Goal: Check status: Check status

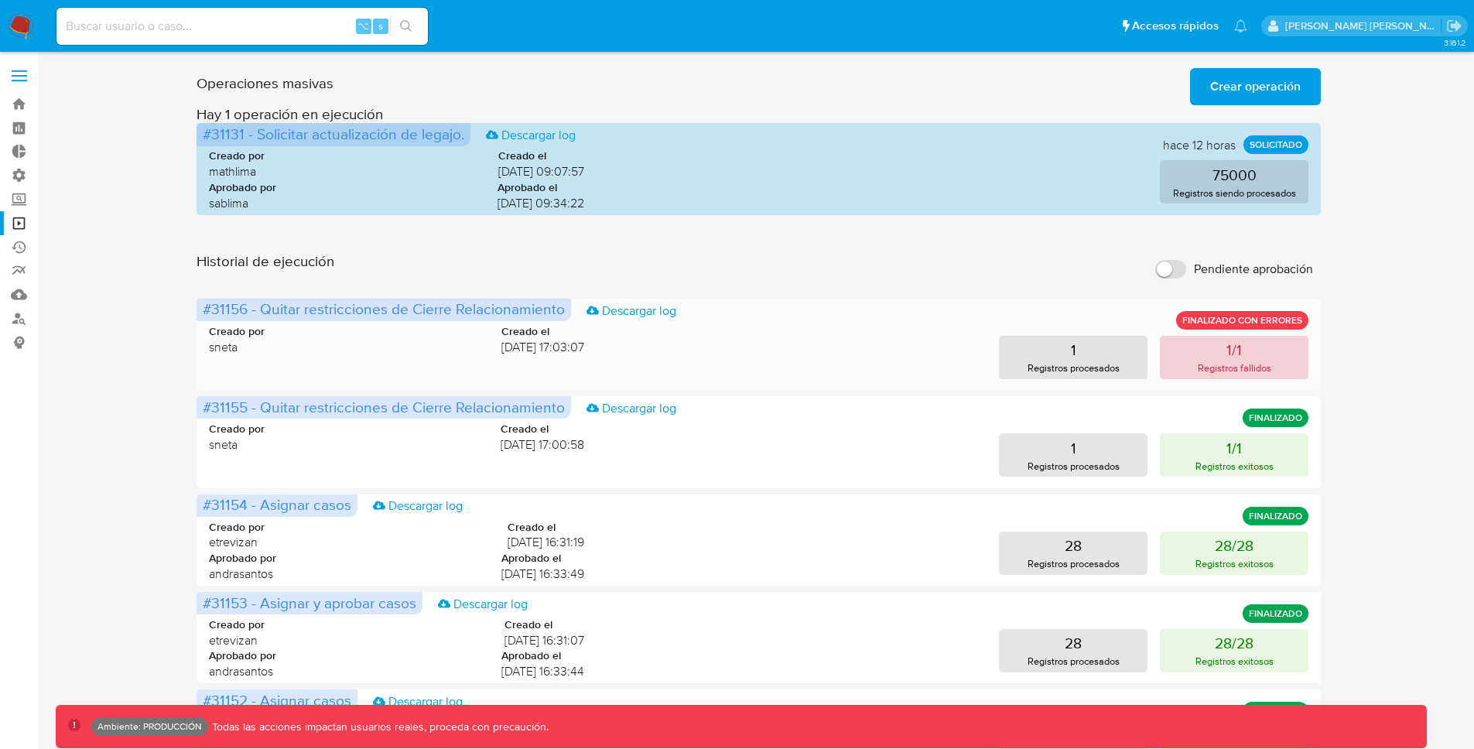
click at [1243, 350] on button "1/1 Registros fallidos" at bounding box center [1234, 357] width 149 height 43
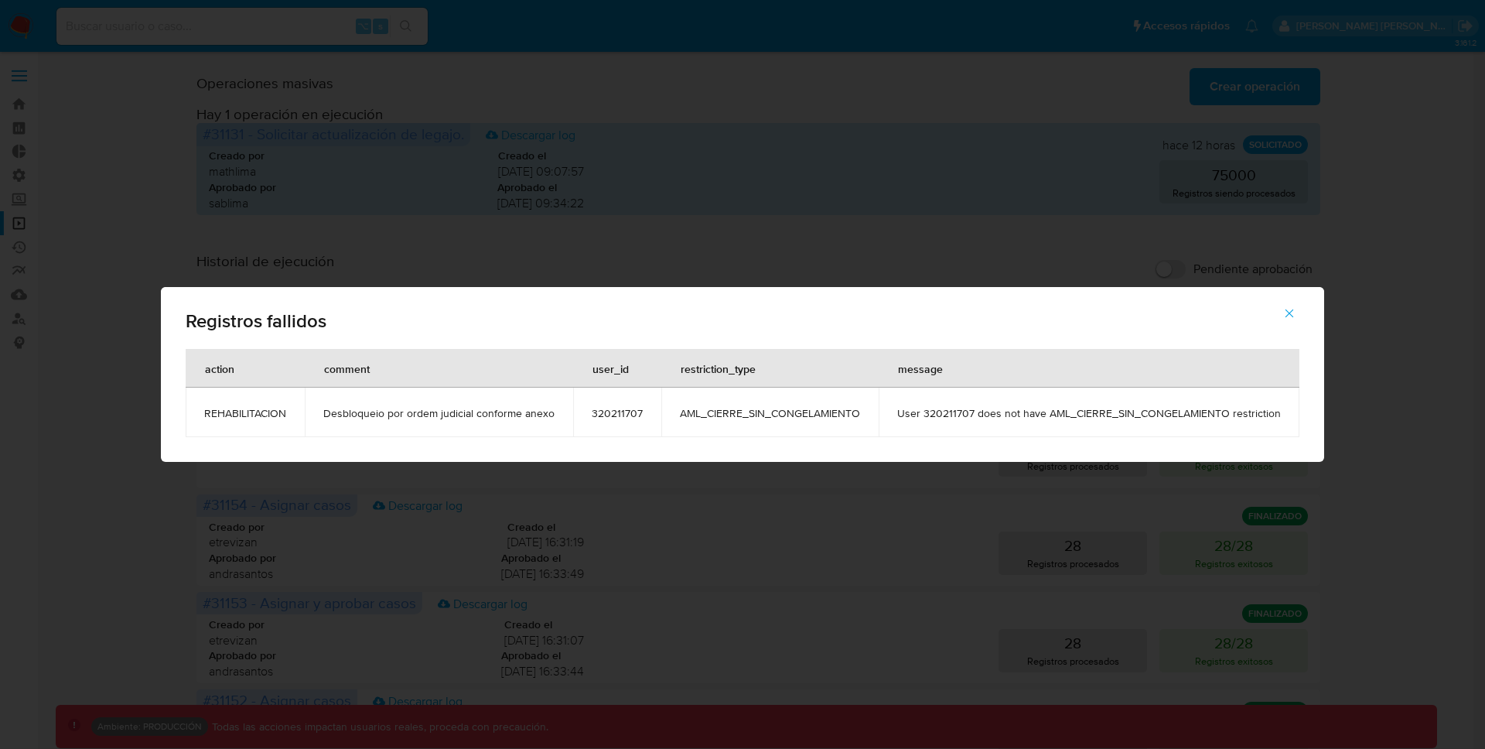
click at [1289, 310] on icon "button" at bounding box center [1290, 313] width 9 height 9
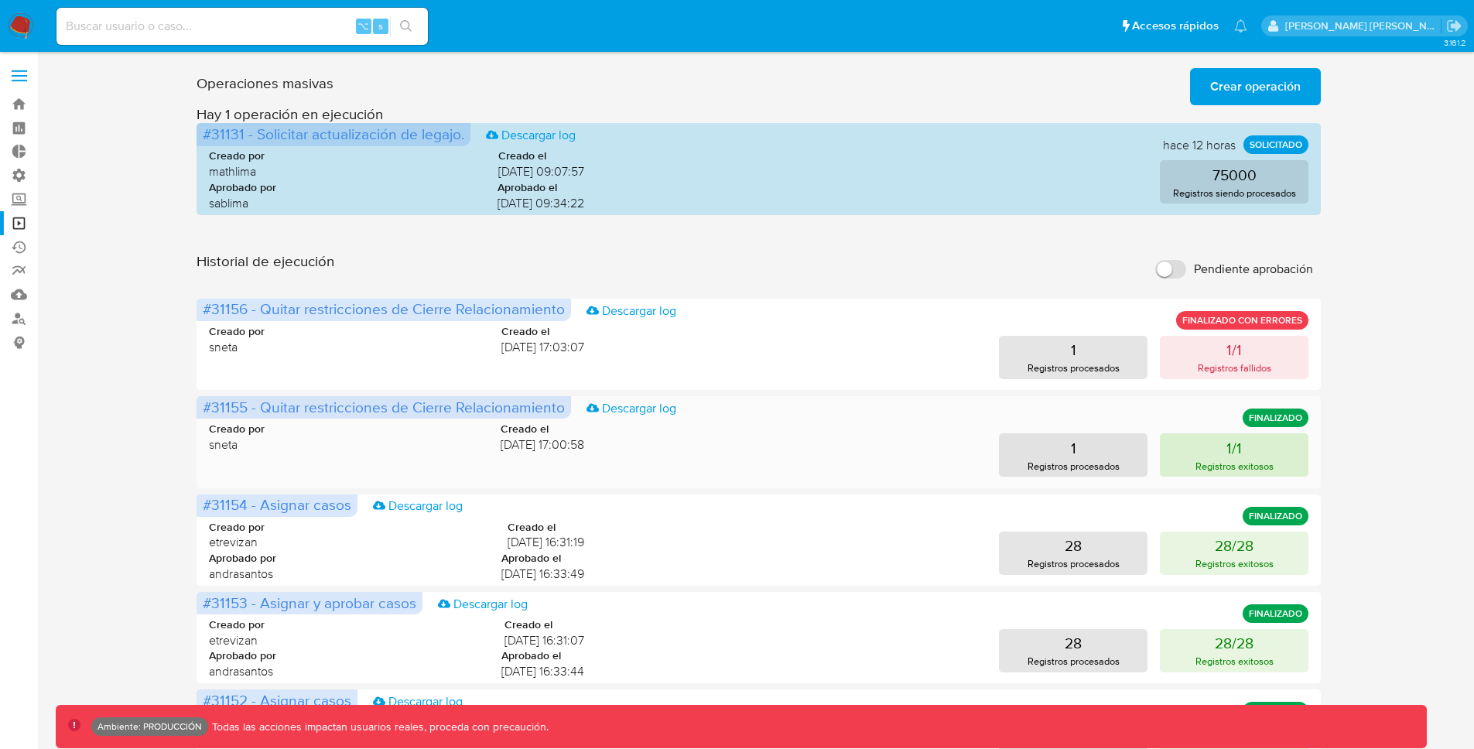
click at [1222, 447] on button "1/1 Registros exitosos" at bounding box center [1234, 454] width 149 height 43
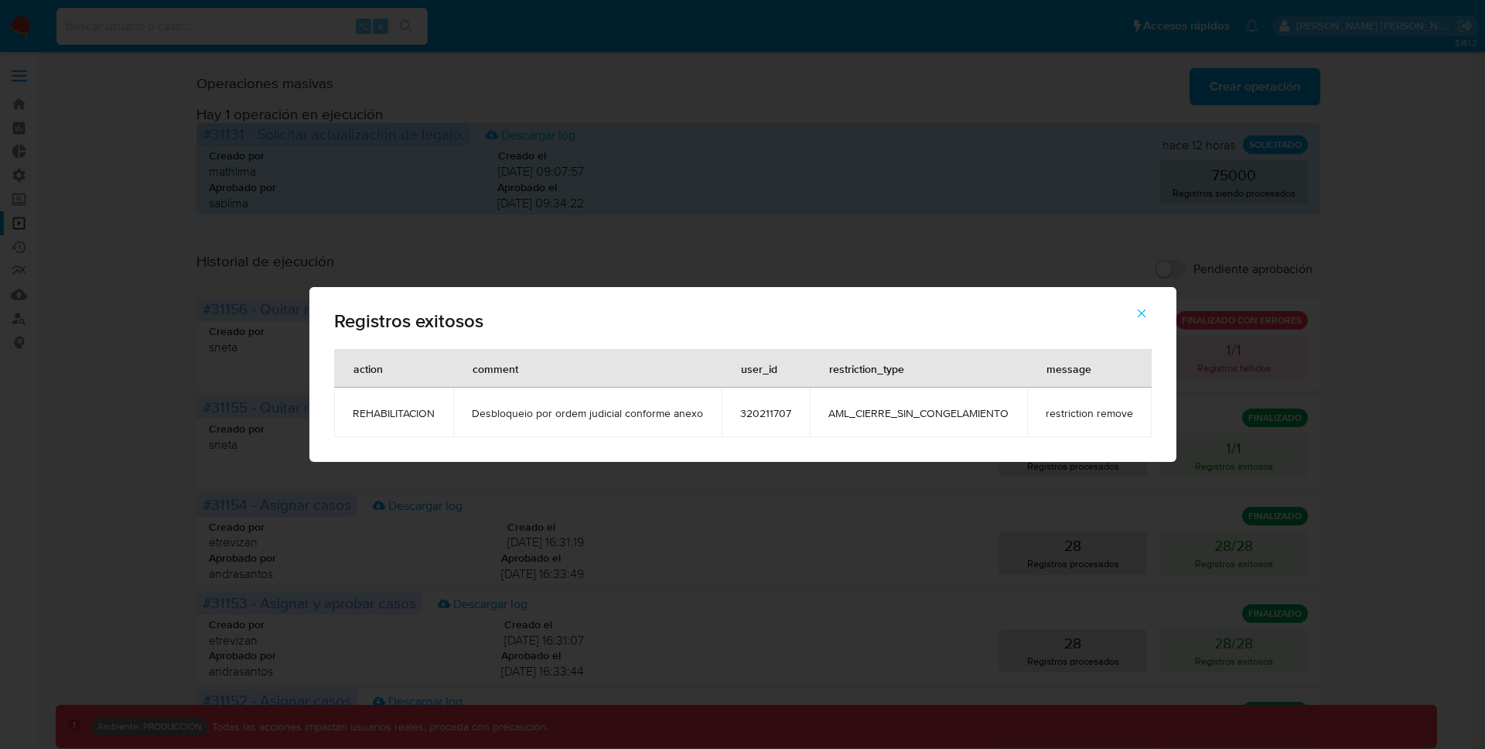
click at [769, 411] on span "320211707" at bounding box center [765, 413] width 51 height 14
click at [1139, 310] on icon "button" at bounding box center [1142, 313] width 14 height 14
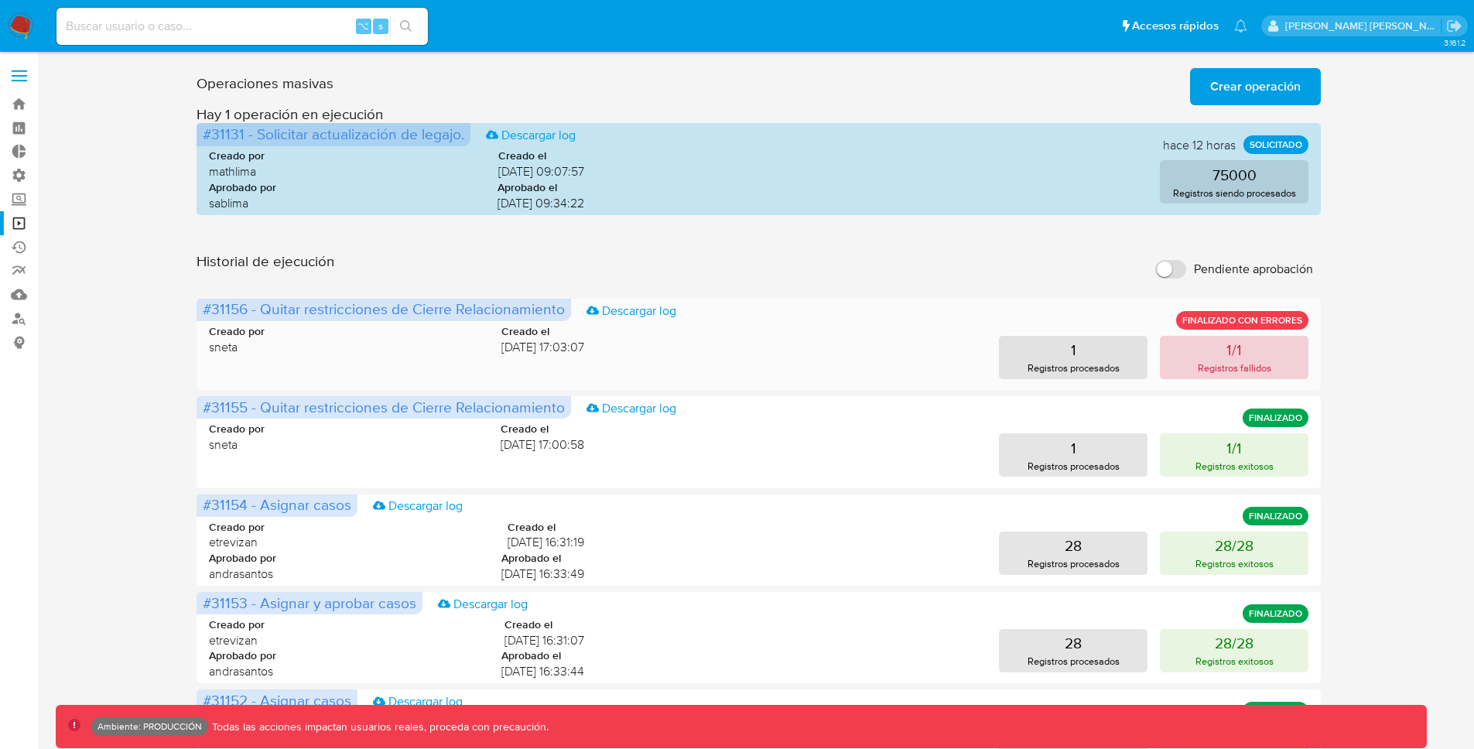
click at [1207, 368] on p "Registros fallidos" at bounding box center [1233, 367] width 73 height 15
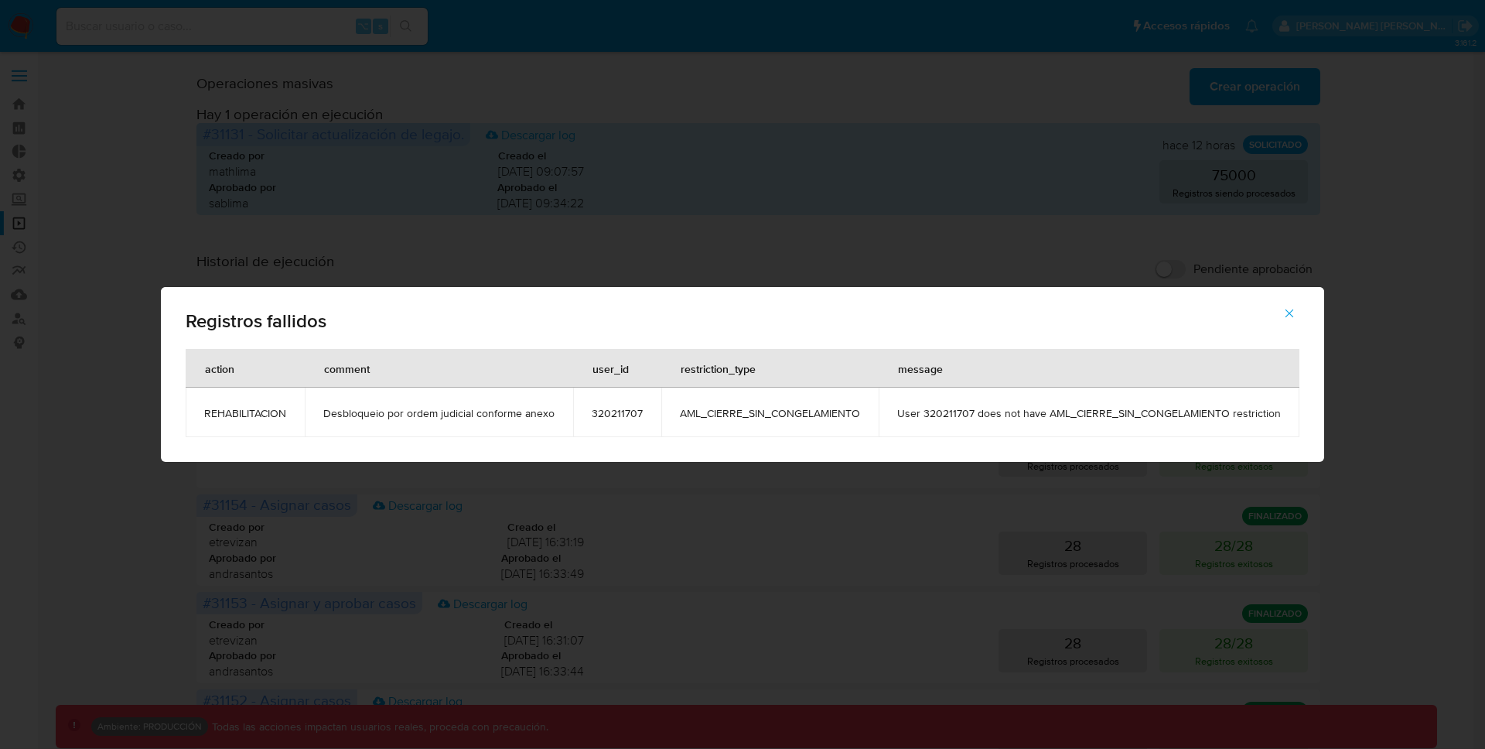
click at [1282, 312] on icon "button" at bounding box center [1289, 313] width 14 height 14
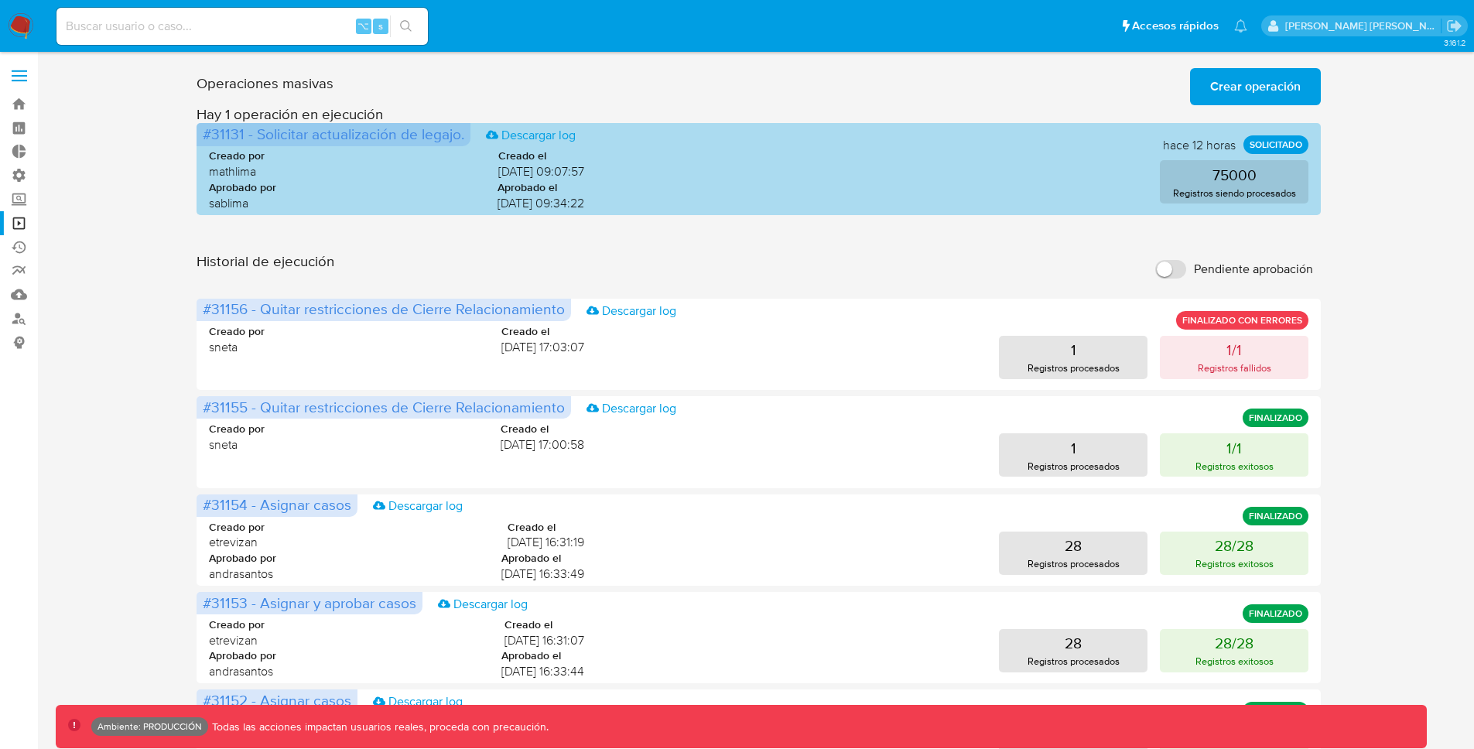
drag, startPoint x: 243, startPoint y: 135, endPoint x: 213, endPoint y: 135, distance: 30.2
click at [213, 135] on span "#31131 - Solicitar actualización de legajo." at bounding box center [333, 134] width 261 height 22
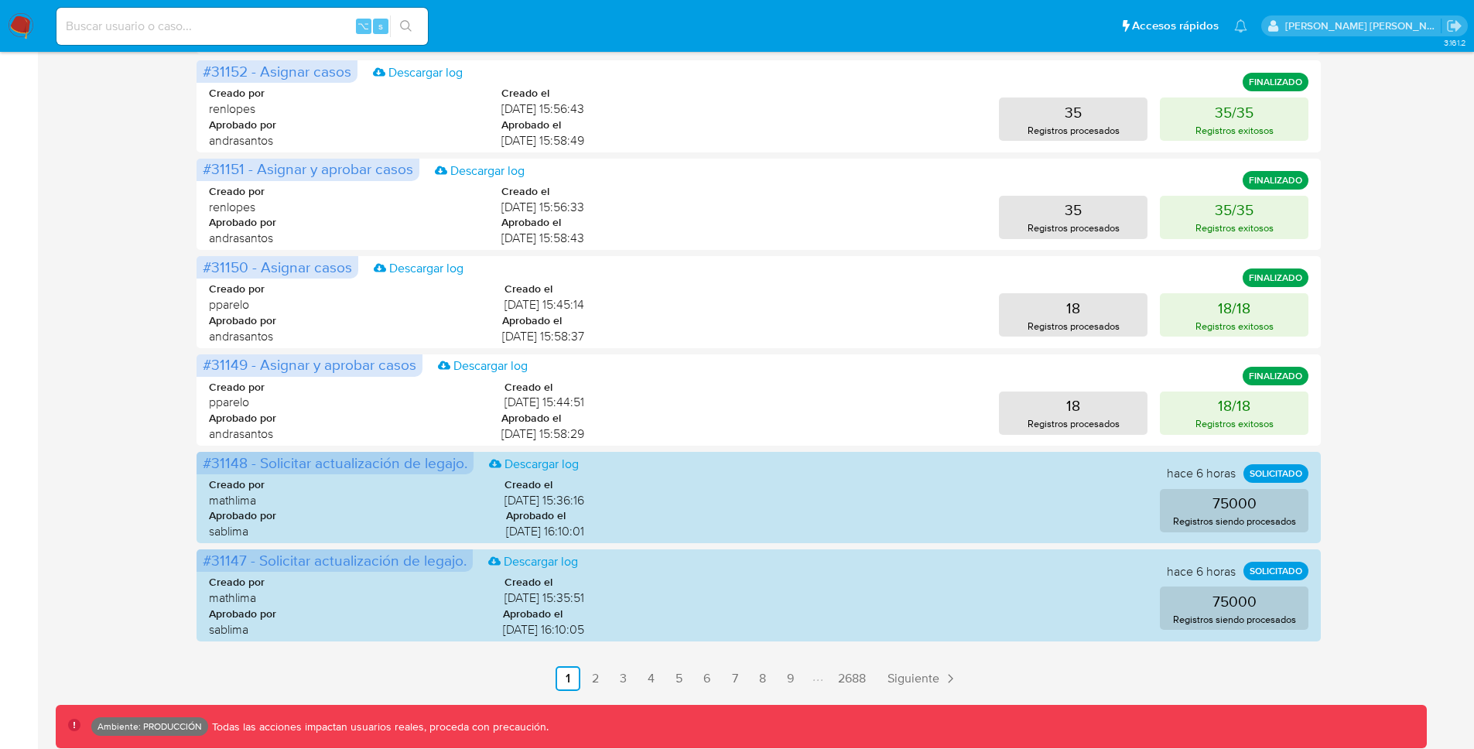
scroll to position [636, 0]
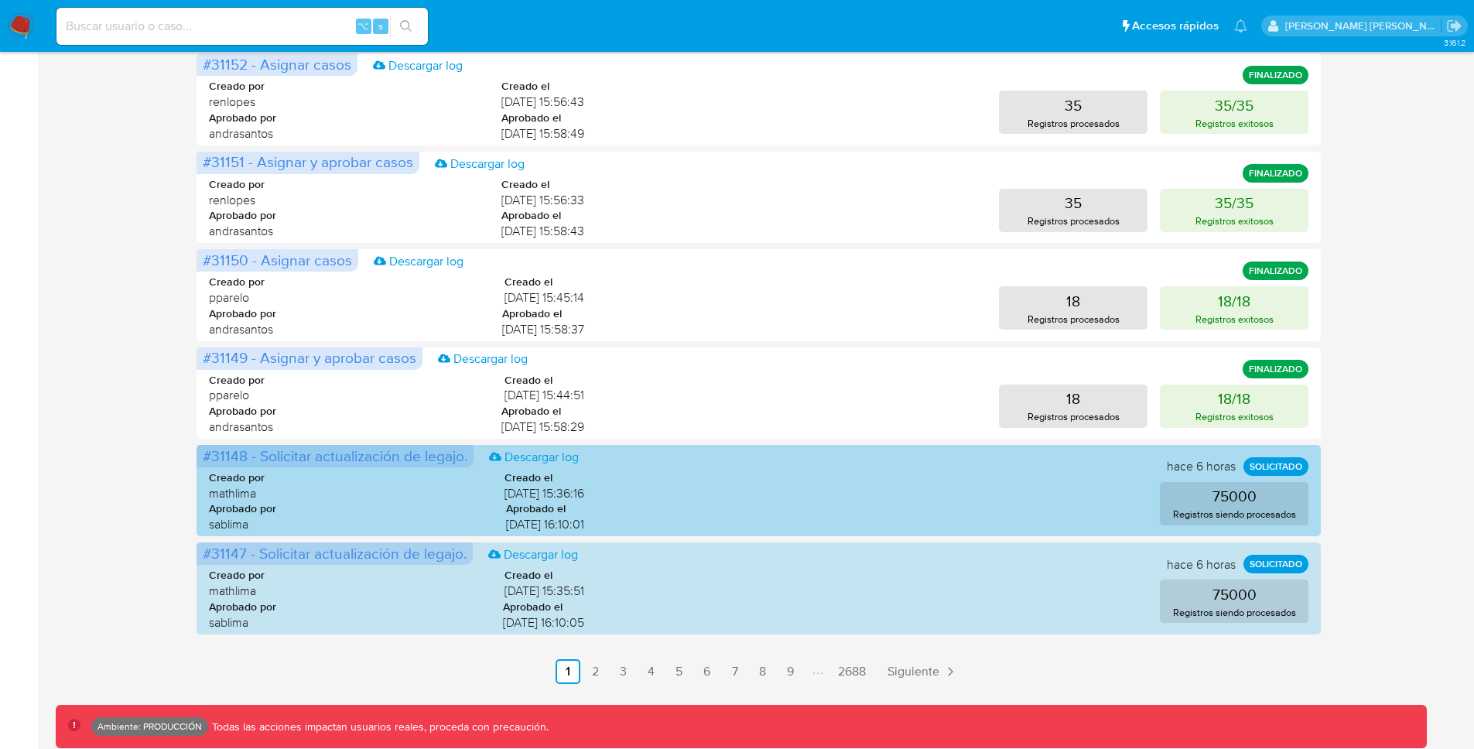
drag, startPoint x: 248, startPoint y: 456, endPoint x: 214, endPoint y: 455, distance: 33.3
click at [214, 455] on span "#31148 - Solicitar actualización de legajo." at bounding box center [335, 456] width 265 height 22
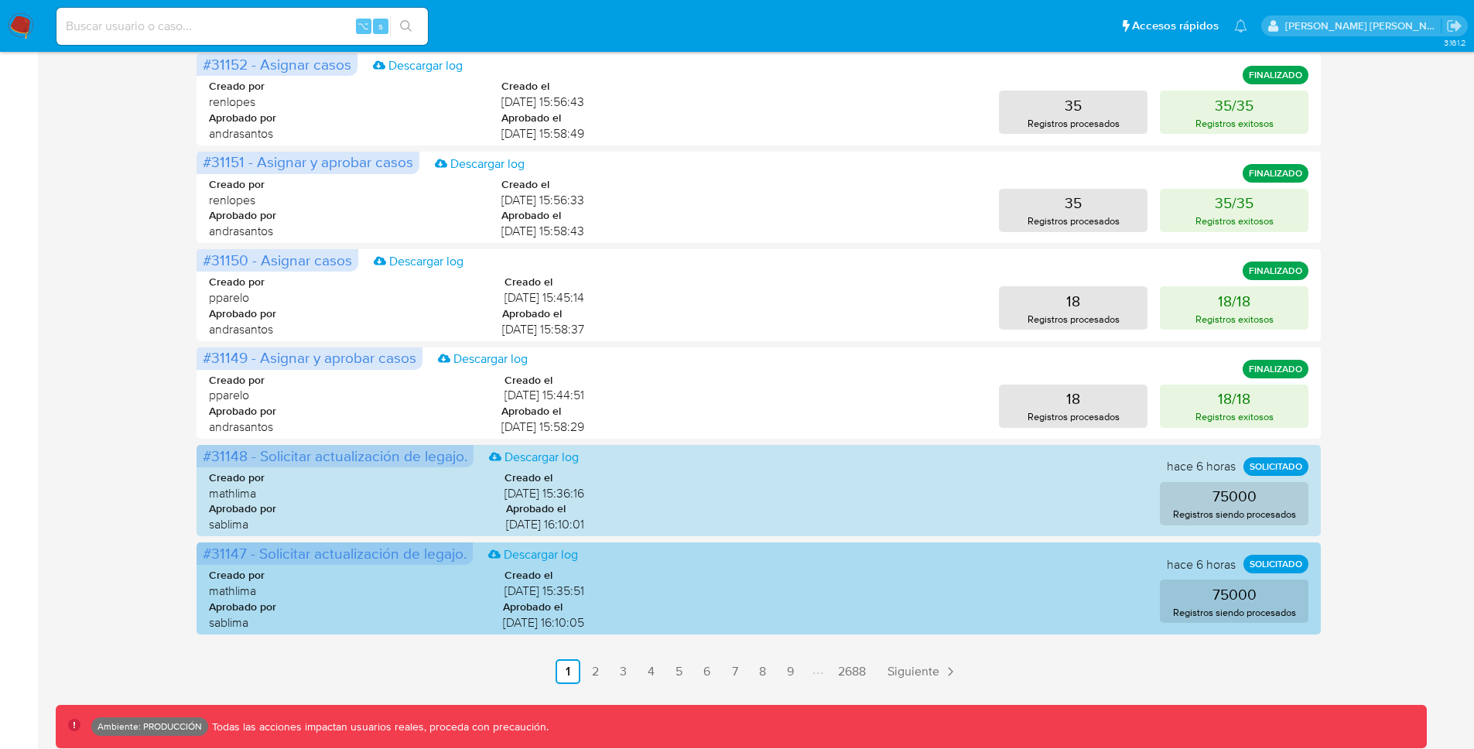
drag, startPoint x: 246, startPoint y: 554, endPoint x: 214, endPoint y: 554, distance: 31.7
click at [214, 554] on span "#31147 - Solicitar actualización de legajo." at bounding box center [335, 553] width 264 height 22
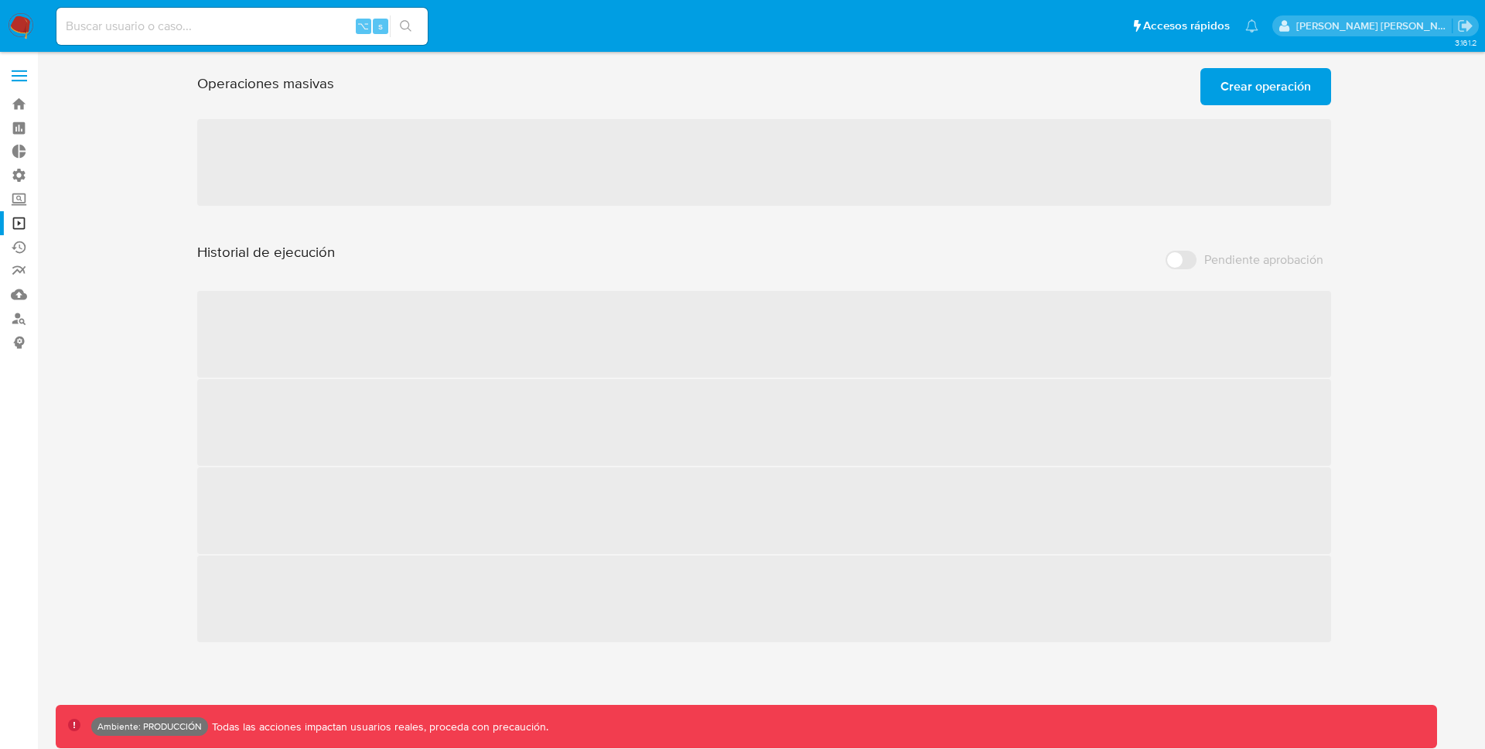
click at [248, 27] on input at bounding box center [241, 26] width 371 height 20
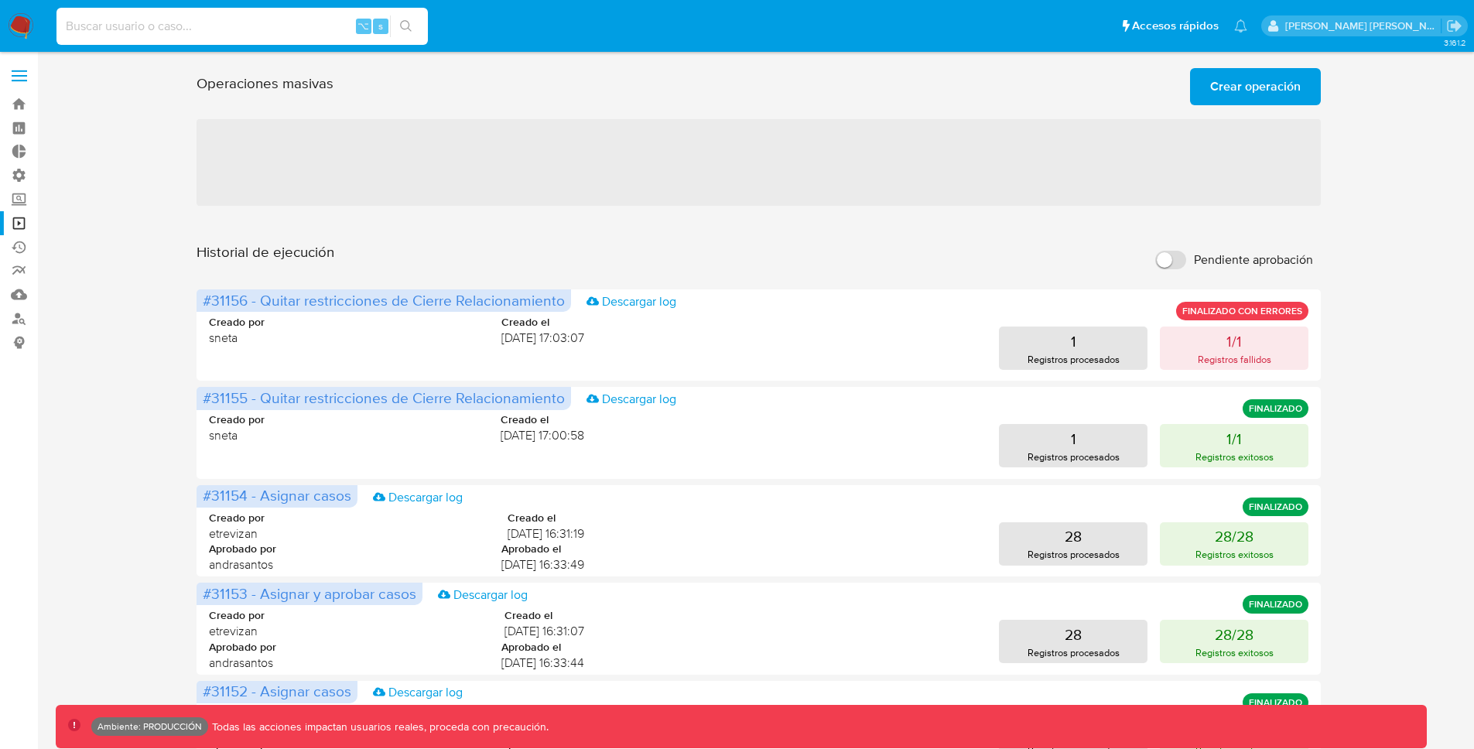
paste input "320211707"
type input "320211707"
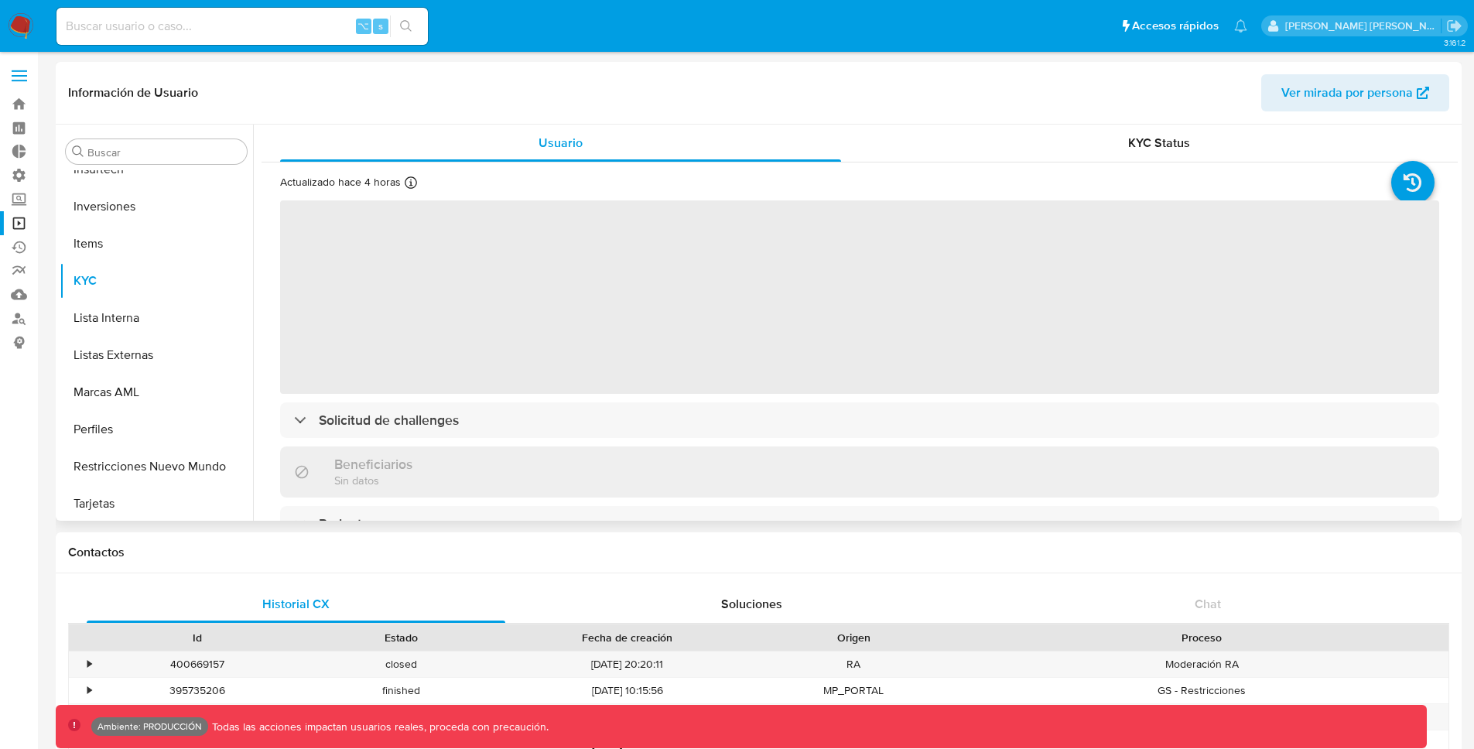
scroll to position [802, 0]
select select "10"
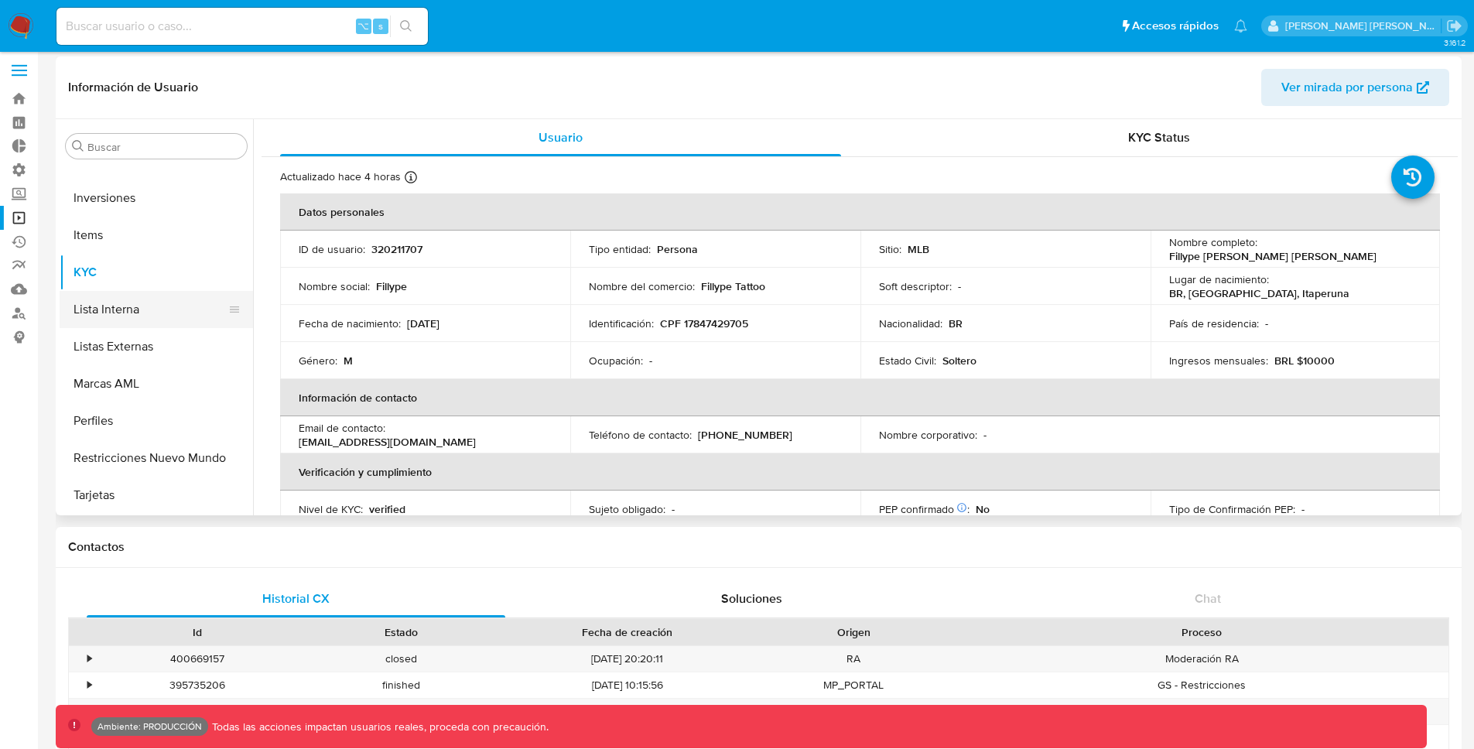
scroll to position [6, 0]
